Goal: Task Accomplishment & Management: Manage account settings

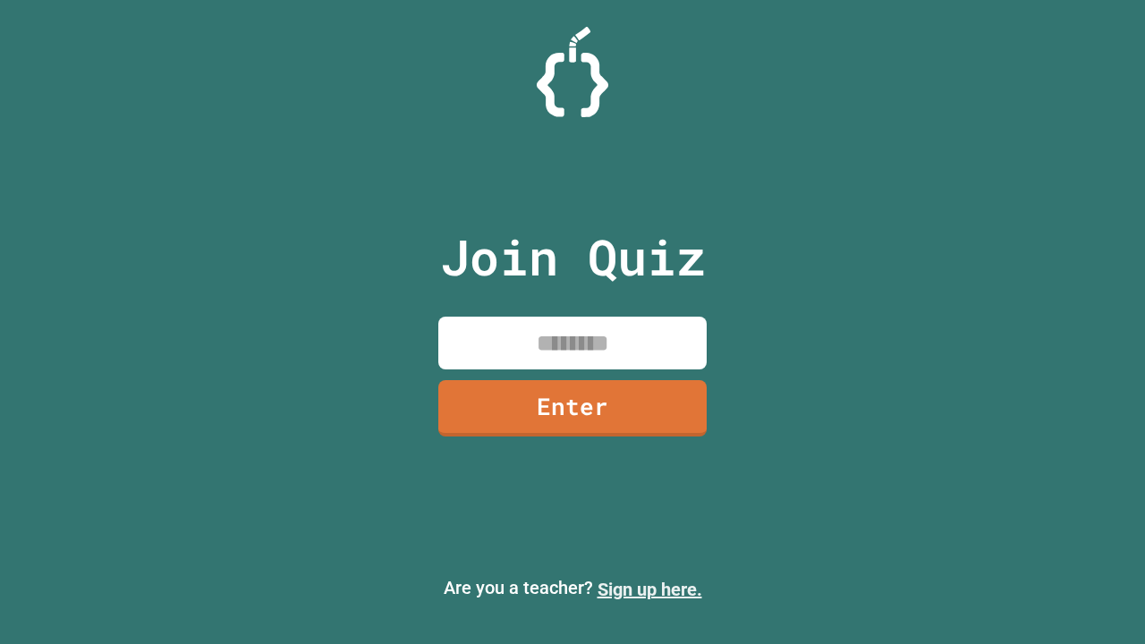
click at [650, 590] on link "Sign up here." at bounding box center [650, 589] width 105 height 21
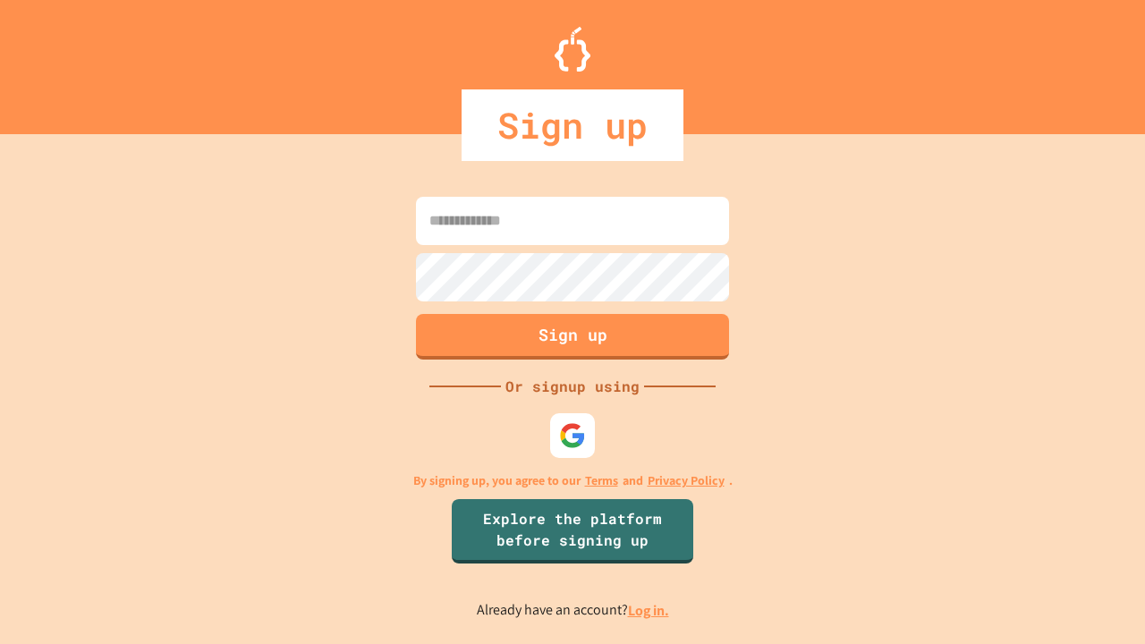
click at [650, 610] on link "Log in." at bounding box center [648, 610] width 41 height 19
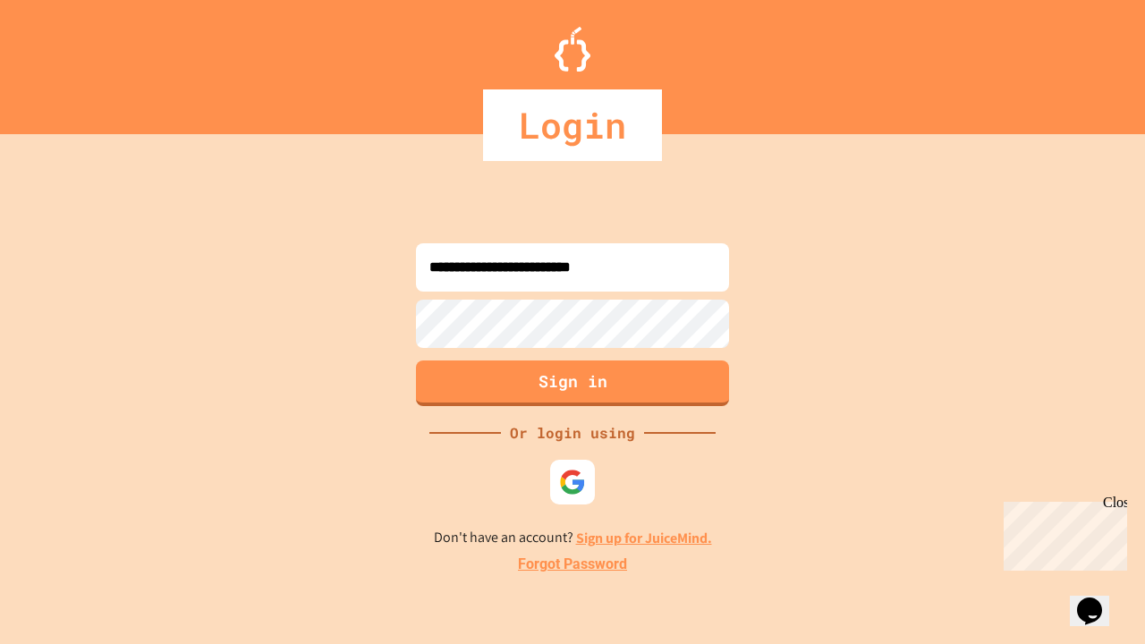
type input "**********"
